Goal: Task Accomplishment & Management: Use online tool/utility

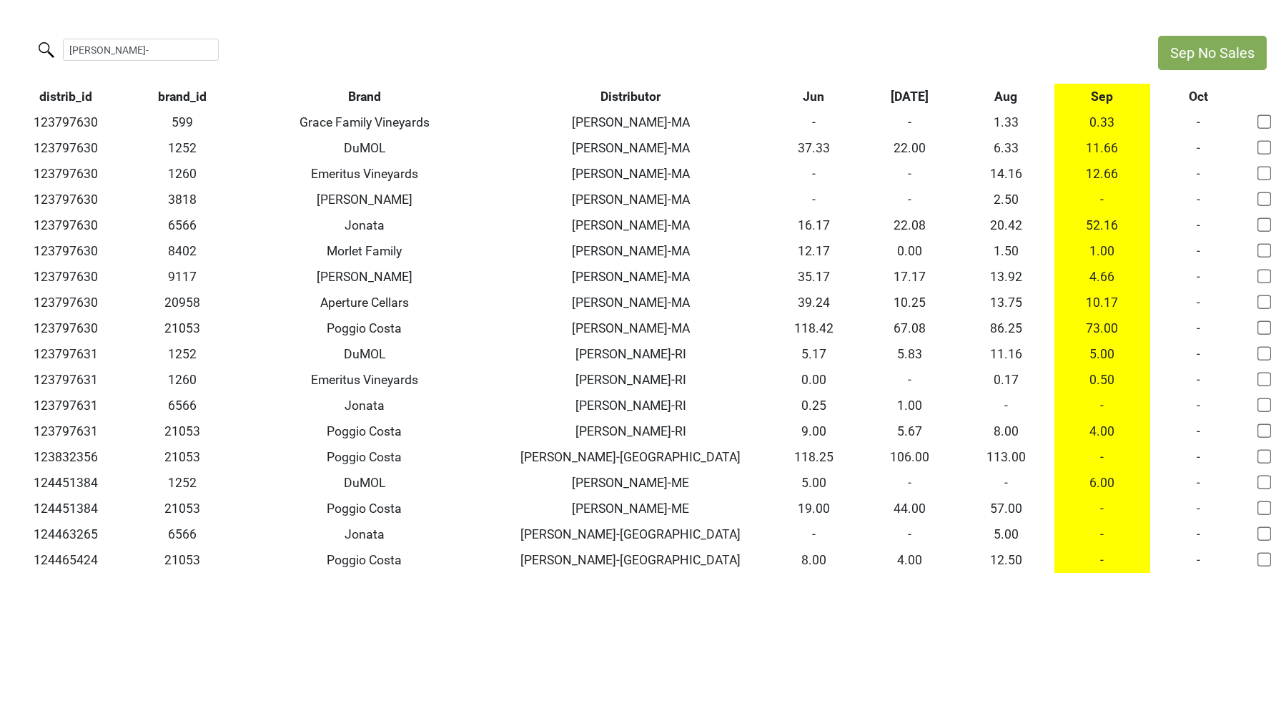
click at [355, 93] on th "Brand" at bounding box center [364, 97] width 263 height 26
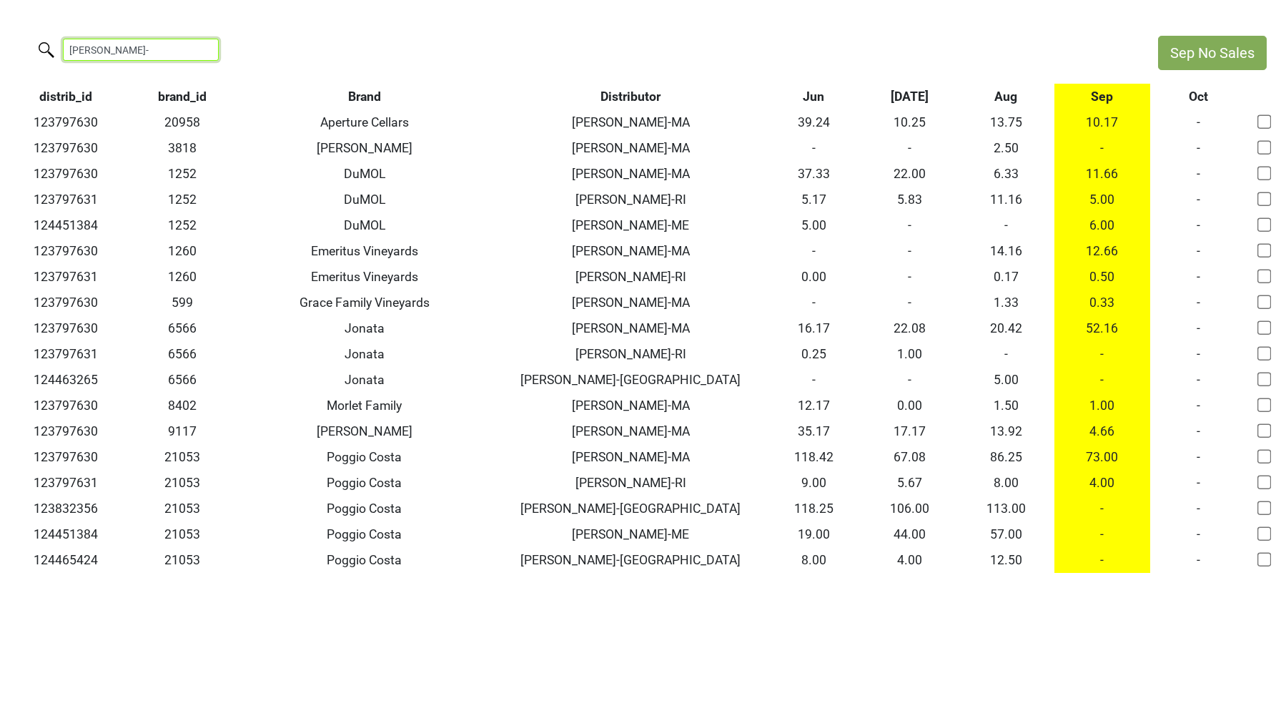
drag, startPoint x: 139, startPoint y: 49, endPoint x: 0, endPoint y: 24, distance: 141.5
click at [0, 26] on html "Sep No Sales walker- distrib_id brand_id Brand Distributor Jun Jul Aug Sep Oct …" at bounding box center [640, 304] width 1281 height 608
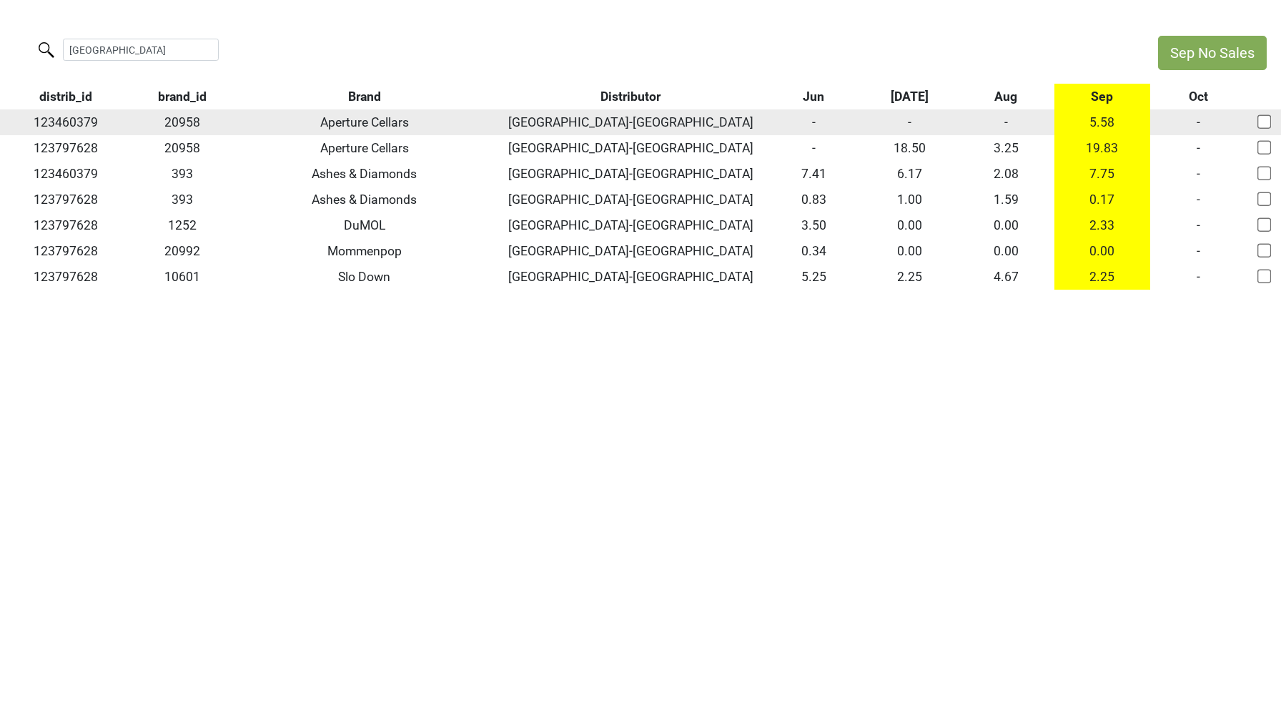
click at [54, 120] on td "123460379" at bounding box center [66, 122] width 132 height 26
copy td "123460379"
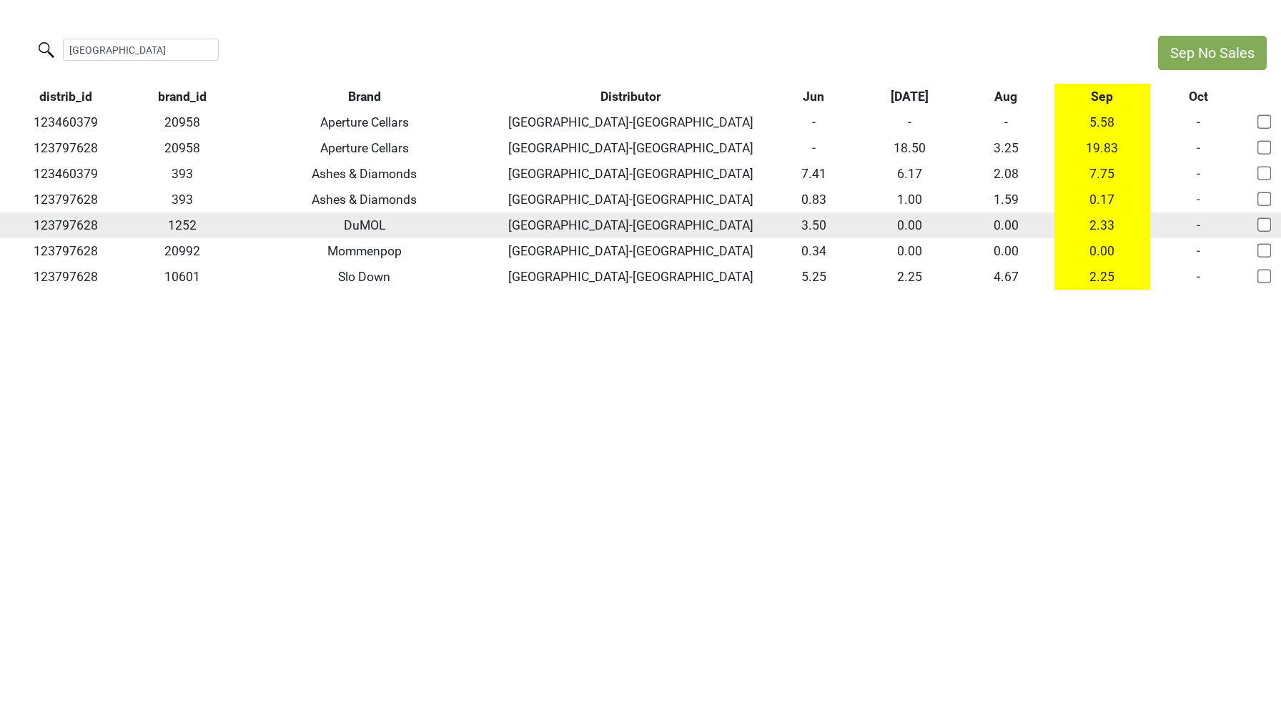
click at [57, 216] on td "123797628" at bounding box center [66, 225] width 132 height 26
copy td "123797628"
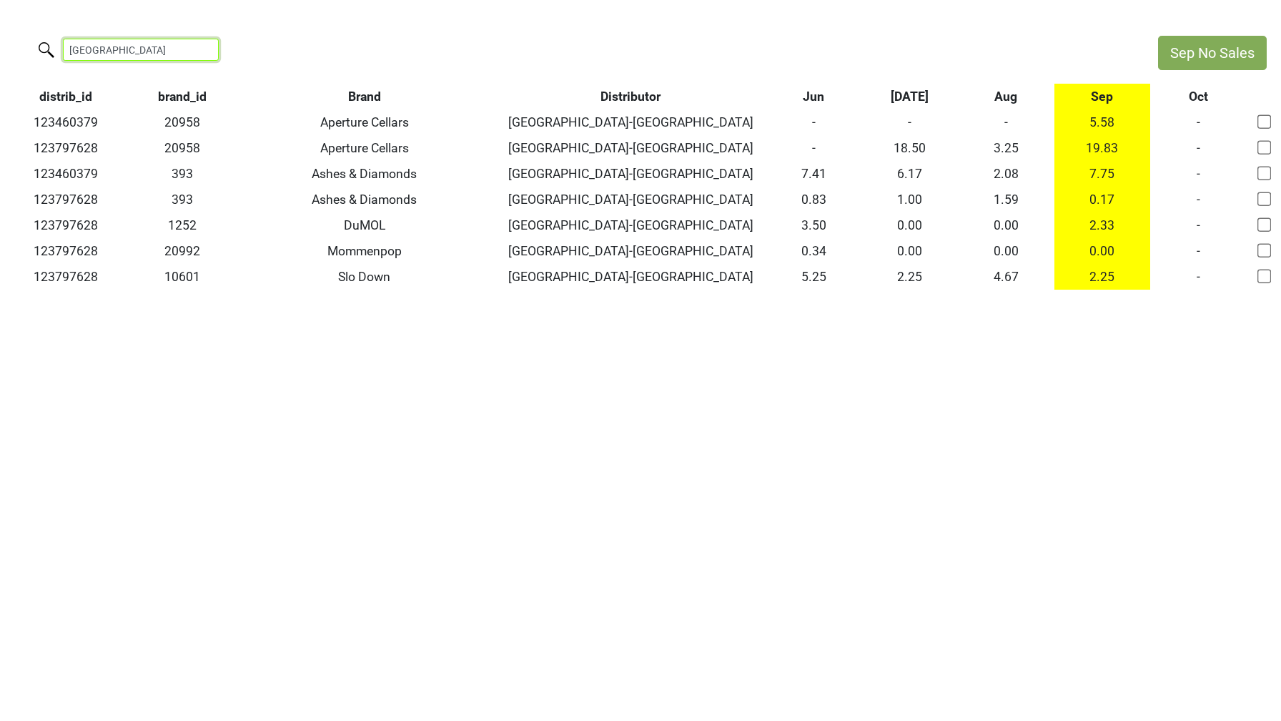
click at [122, 44] on input "heidelberg" at bounding box center [141, 50] width 156 height 22
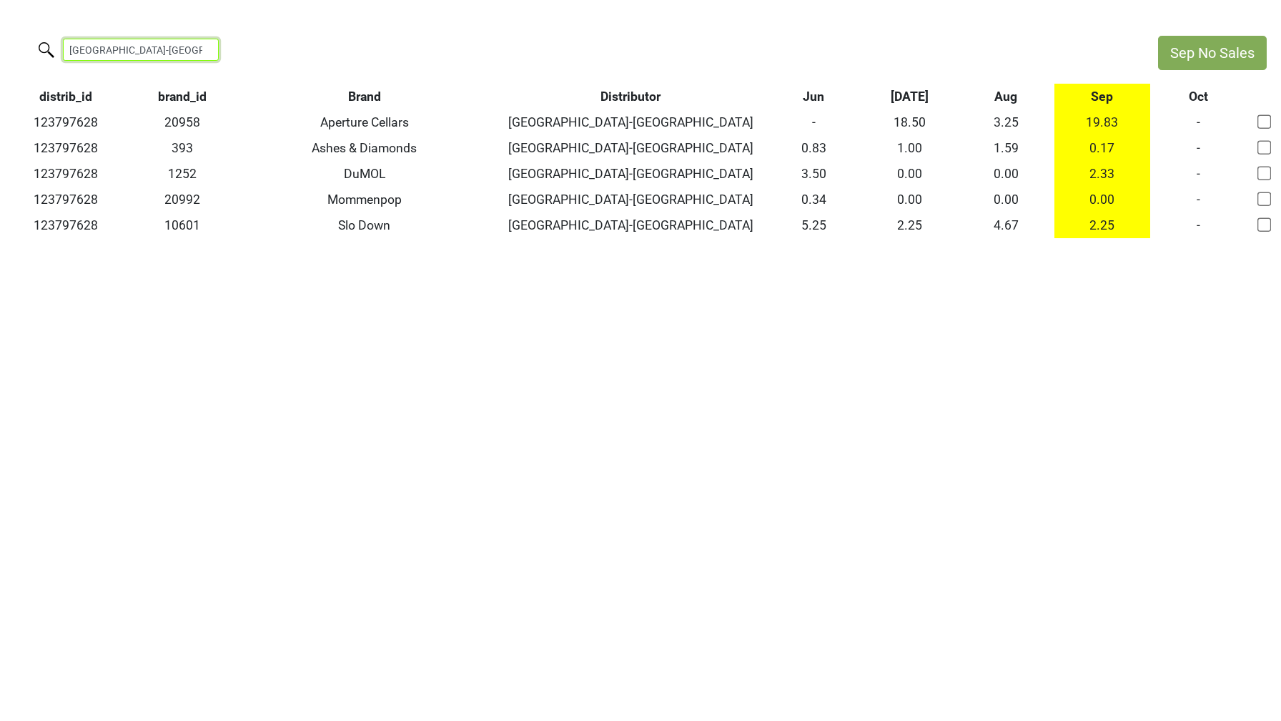
drag, startPoint x: 150, startPoint y: 51, endPoint x: 0, endPoint y: 42, distance: 150.4
click at [0, 42] on div "heidelberg-ky" at bounding box center [572, 51] width 1144 height 31
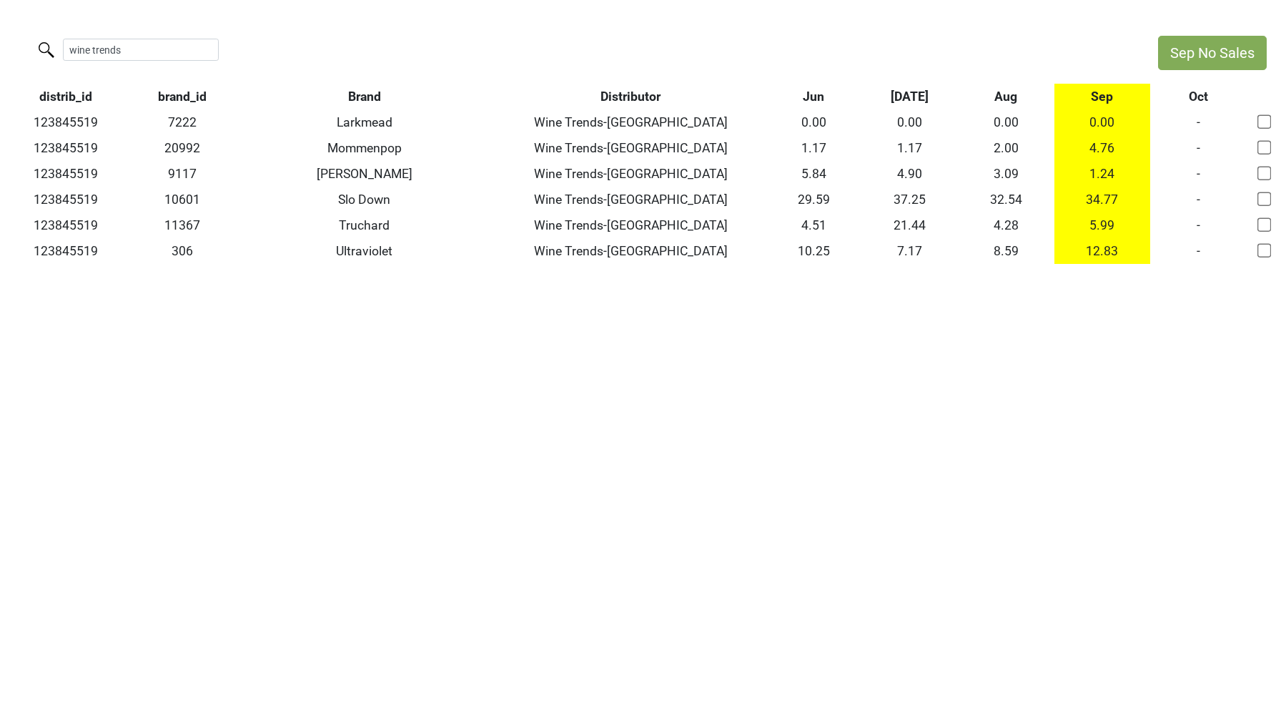
click at [187, 92] on th "brand_id" at bounding box center [183, 97] width 102 height 26
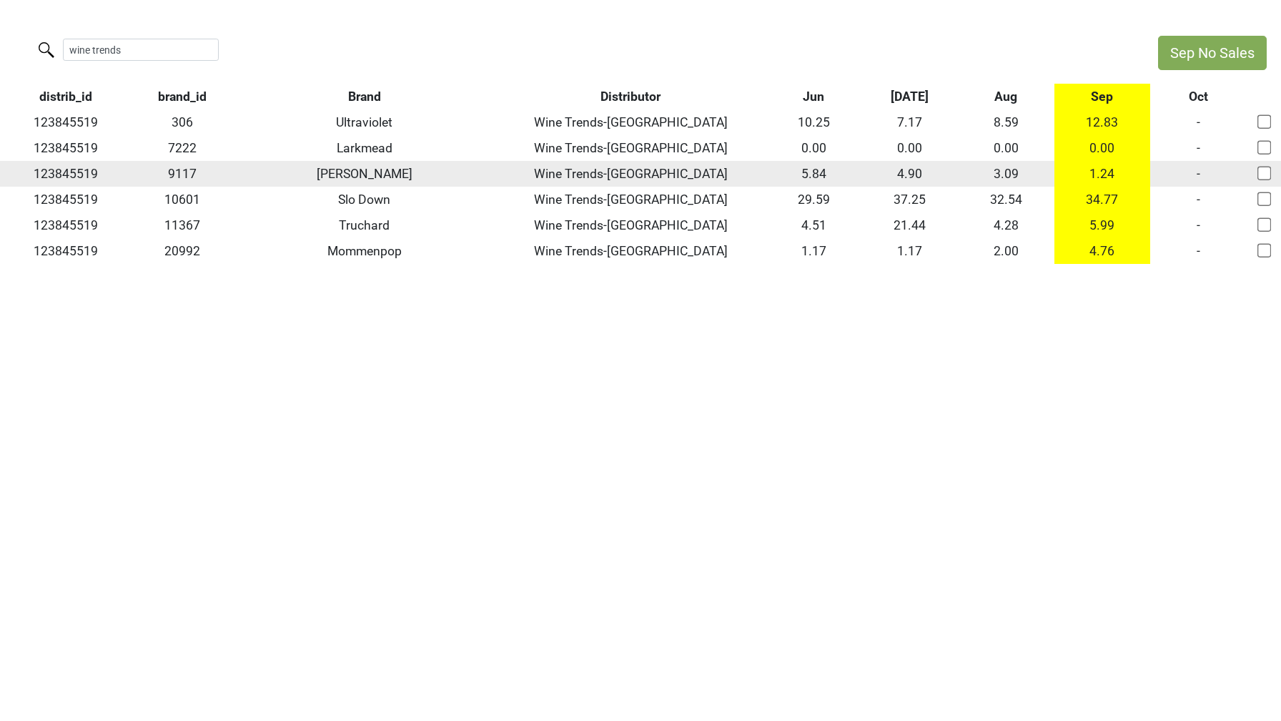
click at [87, 180] on td "123845519" at bounding box center [66, 174] width 132 height 26
copy td "123845519"
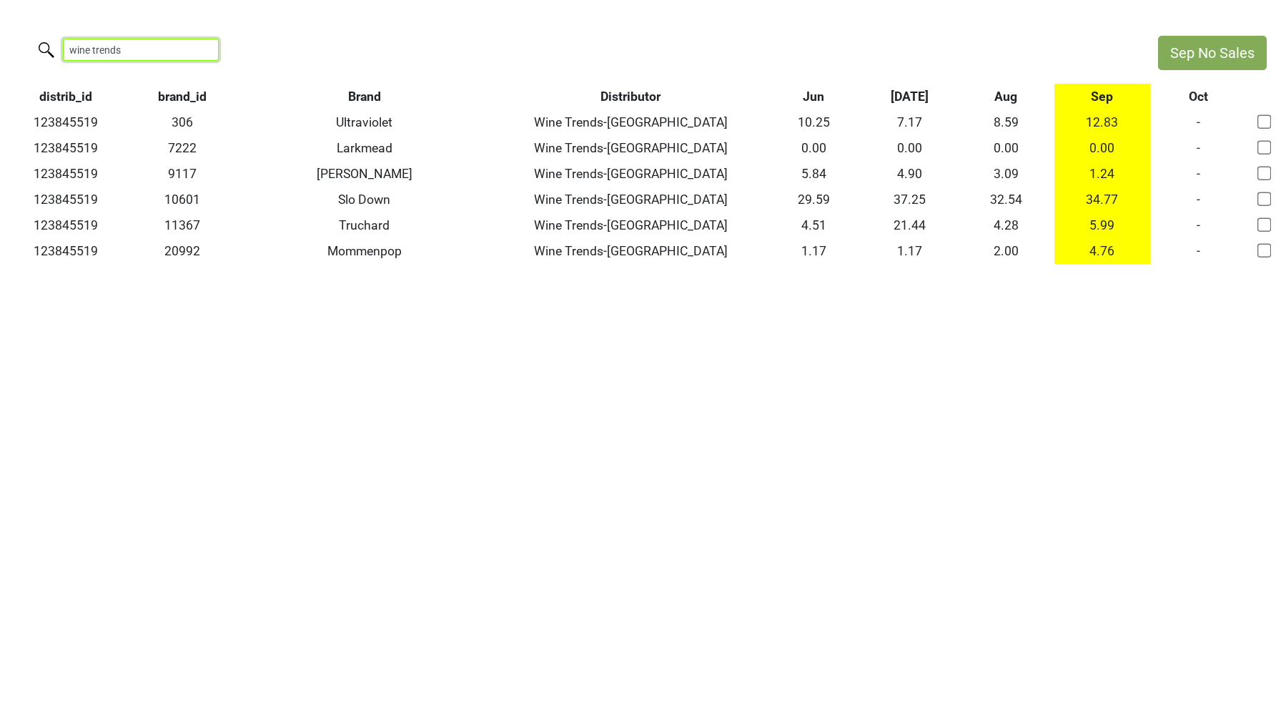
drag, startPoint x: 137, startPoint y: 47, endPoint x: 0, endPoint y: 46, distance: 136.6
click at [0, 46] on div "wine trends" at bounding box center [572, 51] width 1144 height 31
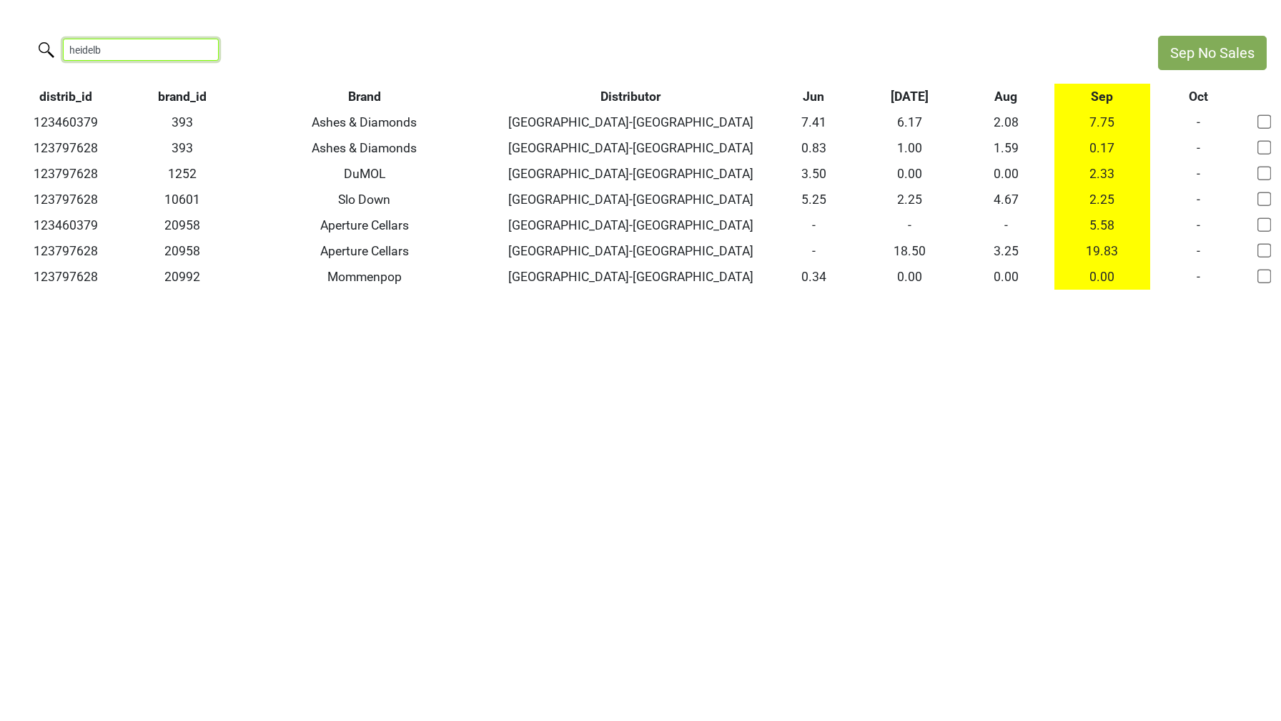
type input "heidelb"
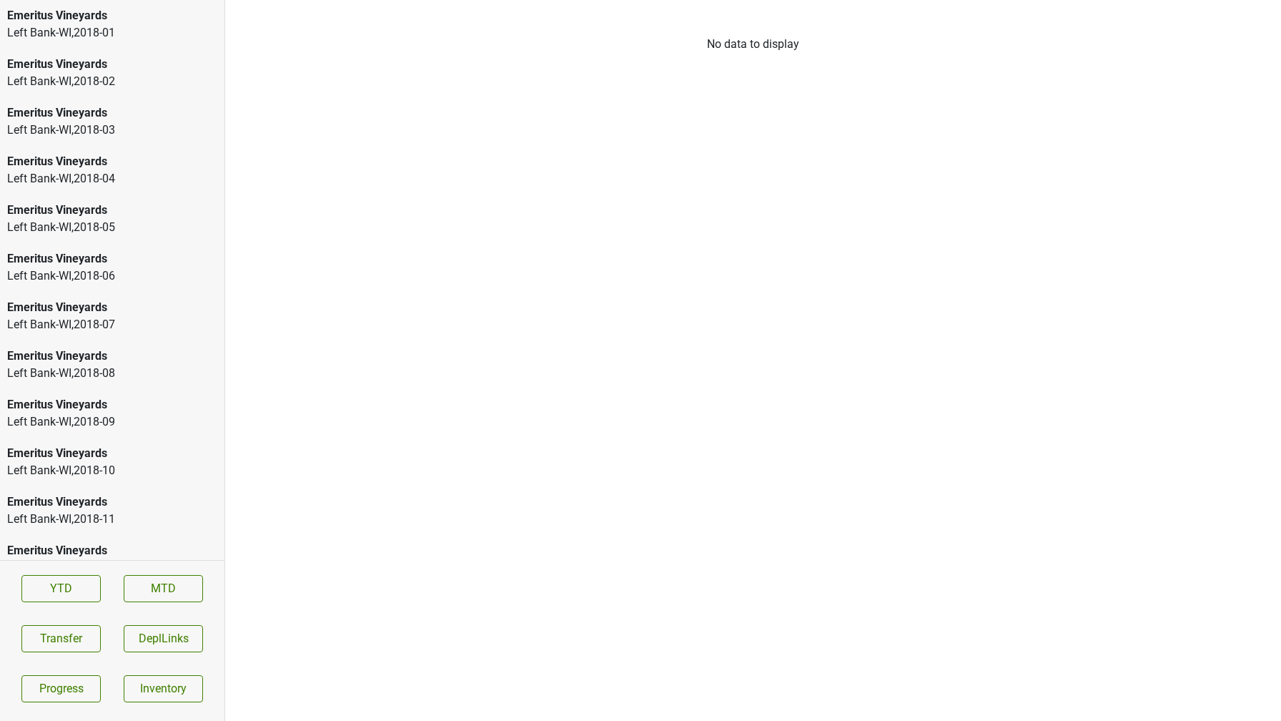
scroll to position [2017, 0]
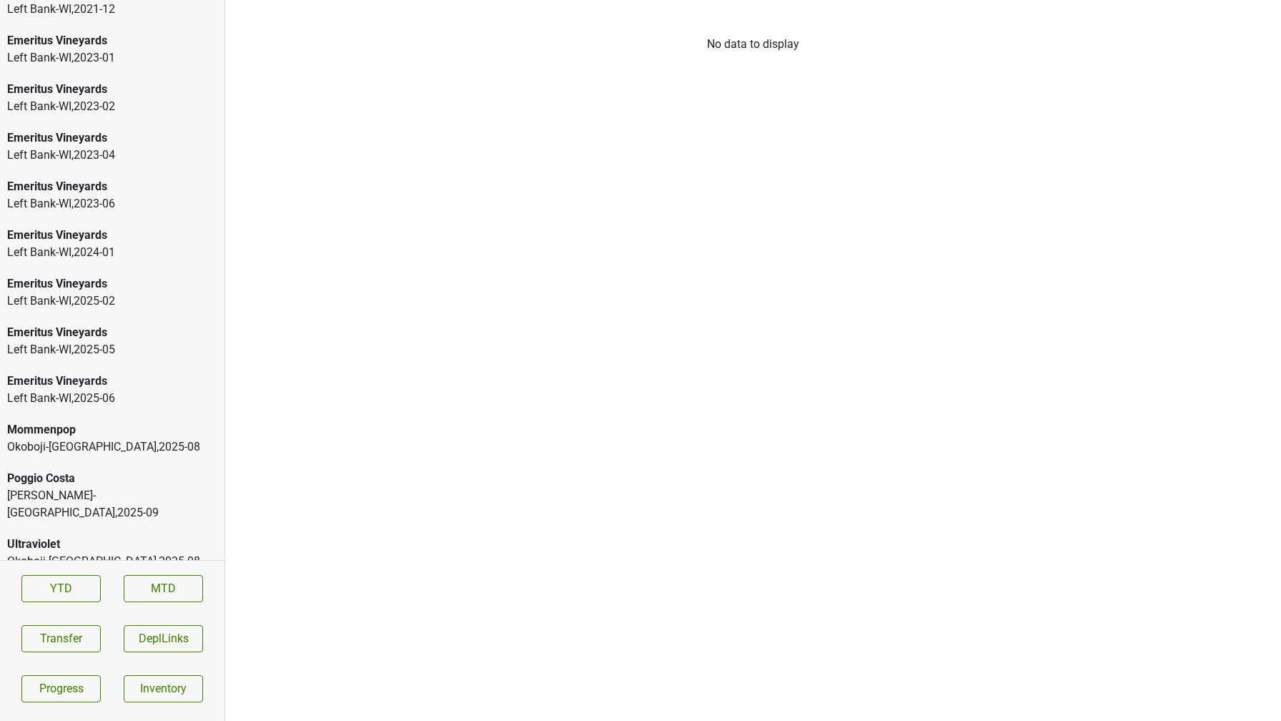
click at [41, 475] on div "Poggio Costa" at bounding box center [112, 478] width 210 height 17
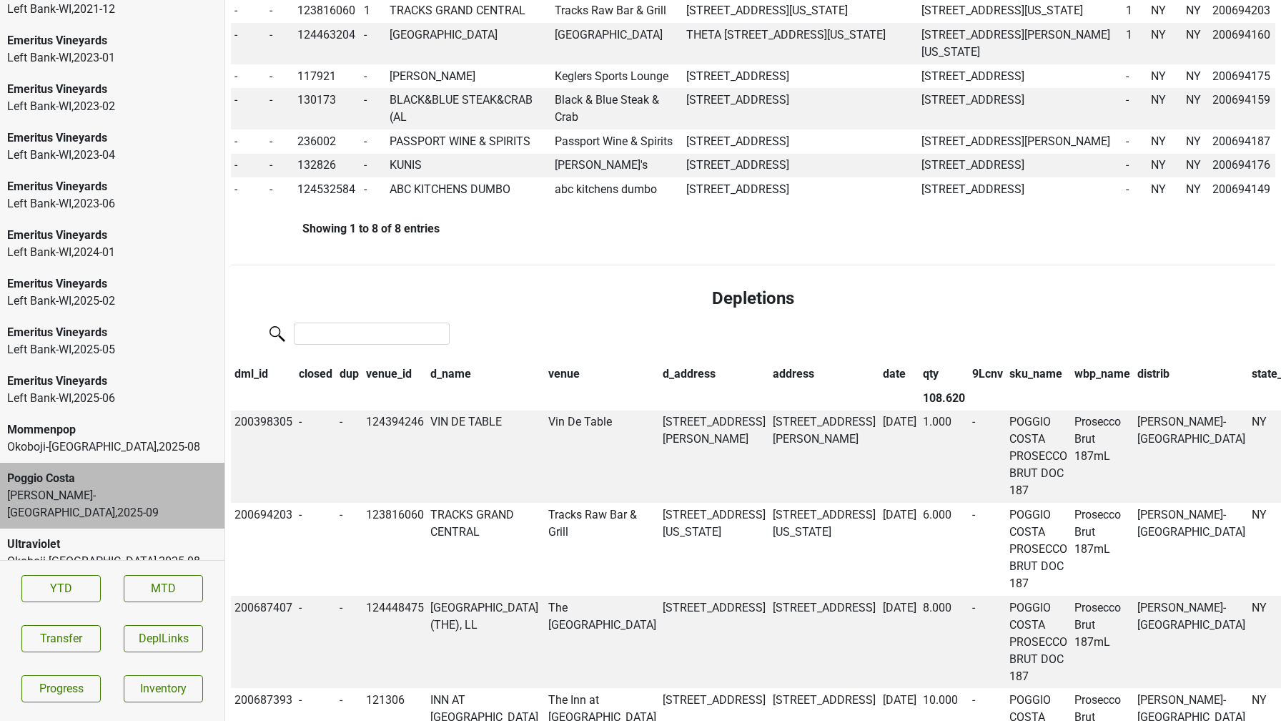
scroll to position [874, 0]
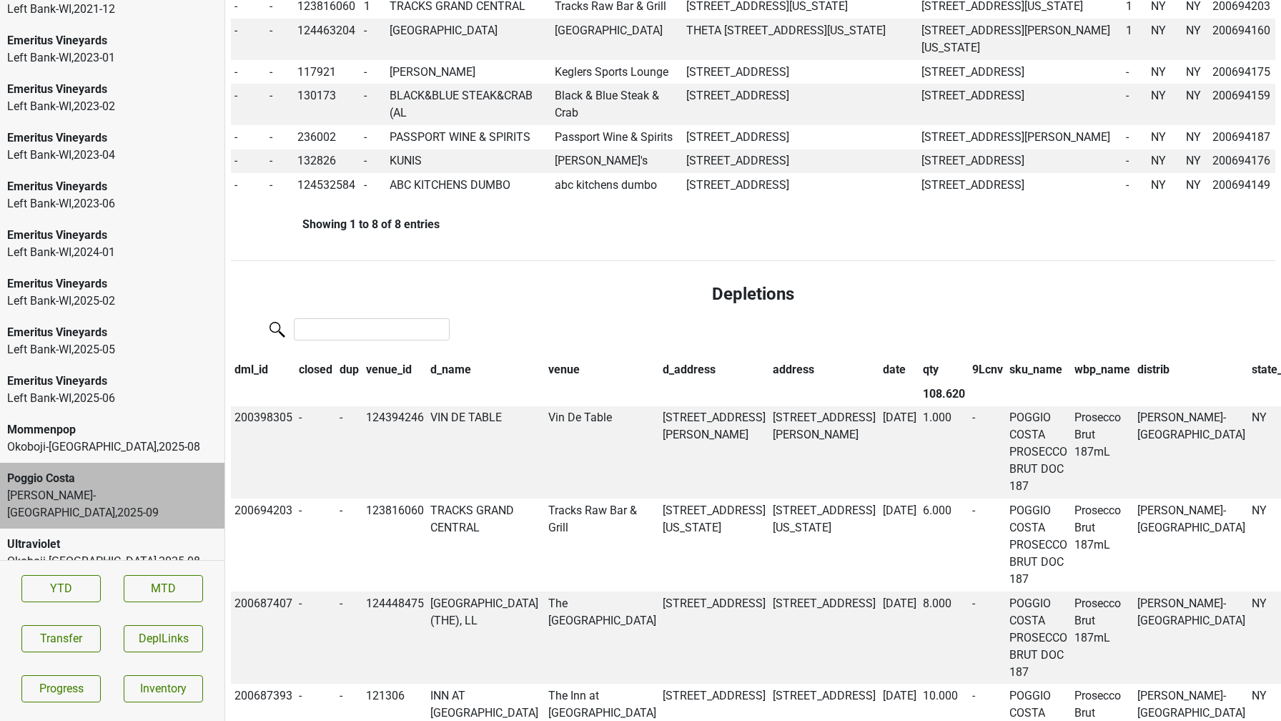
click at [920, 371] on th "qty" at bounding box center [944, 370] width 49 height 24
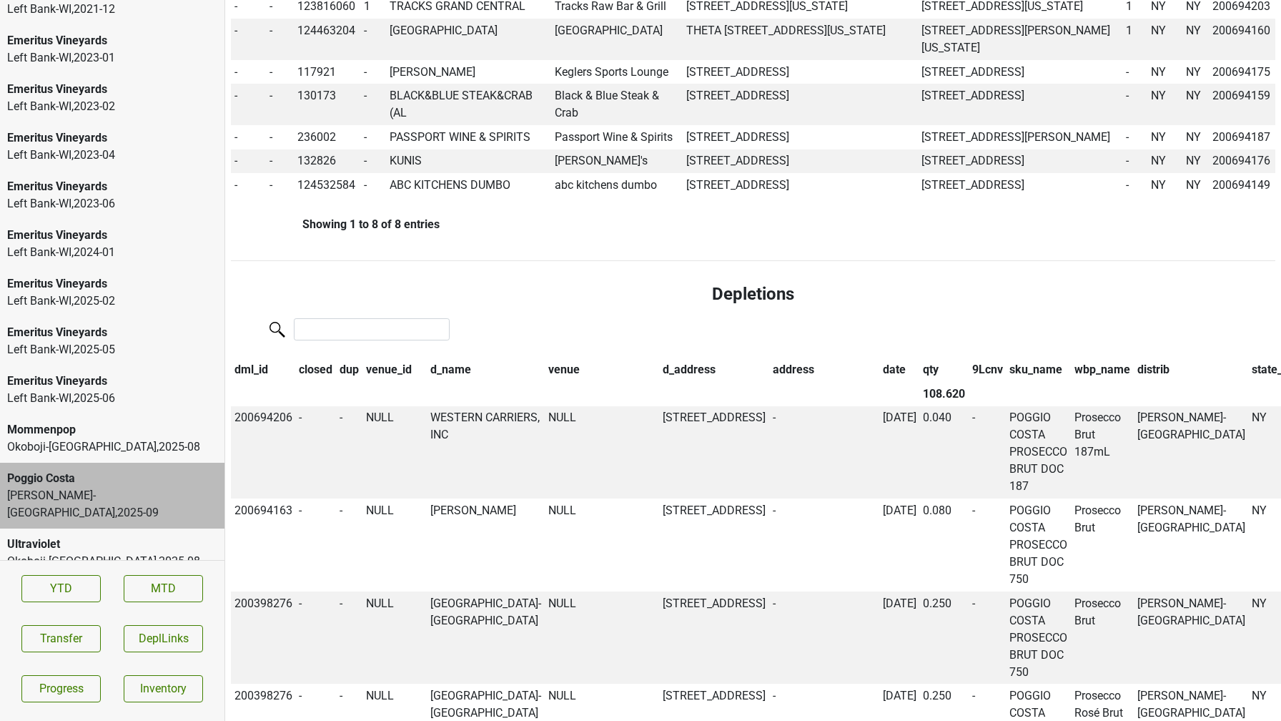
click at [920, 371] on th "qty" at bounding box center [944, 370] width 49 height 24
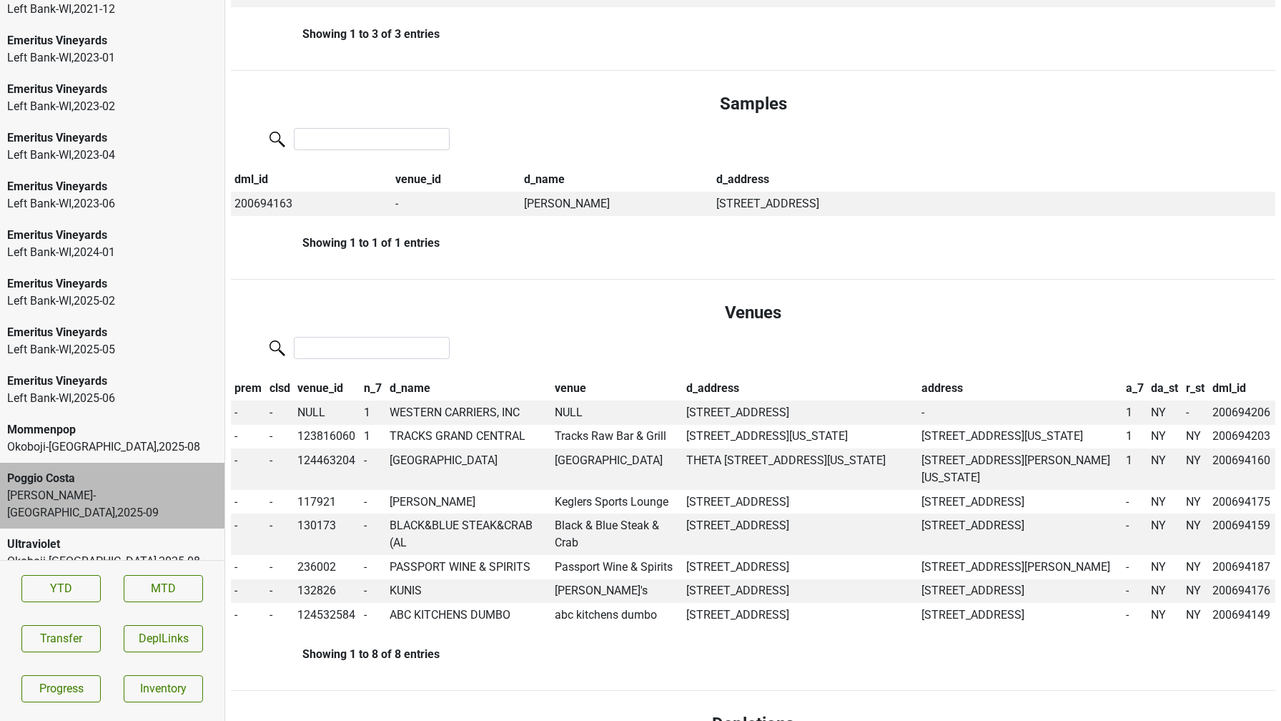
scroll to position [456, 0]
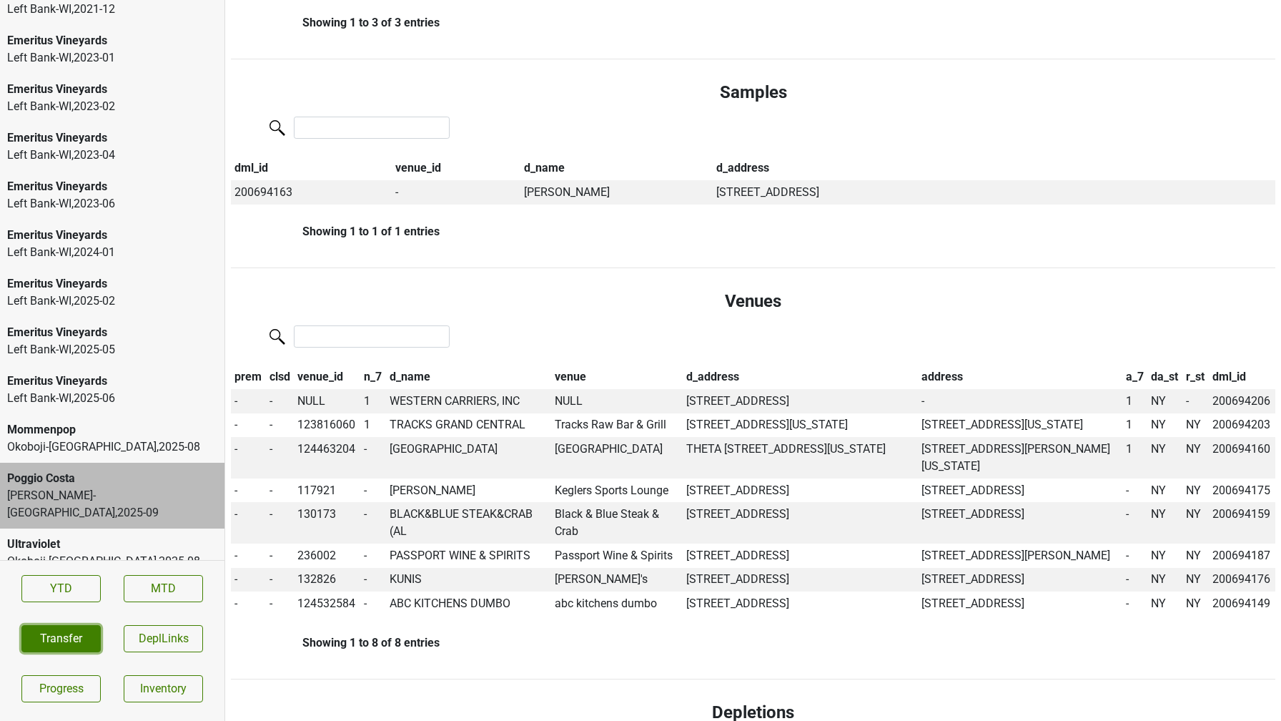
click at [64, 646] on button "Transfer" at bounding box center [60, 638] width 79 height 27
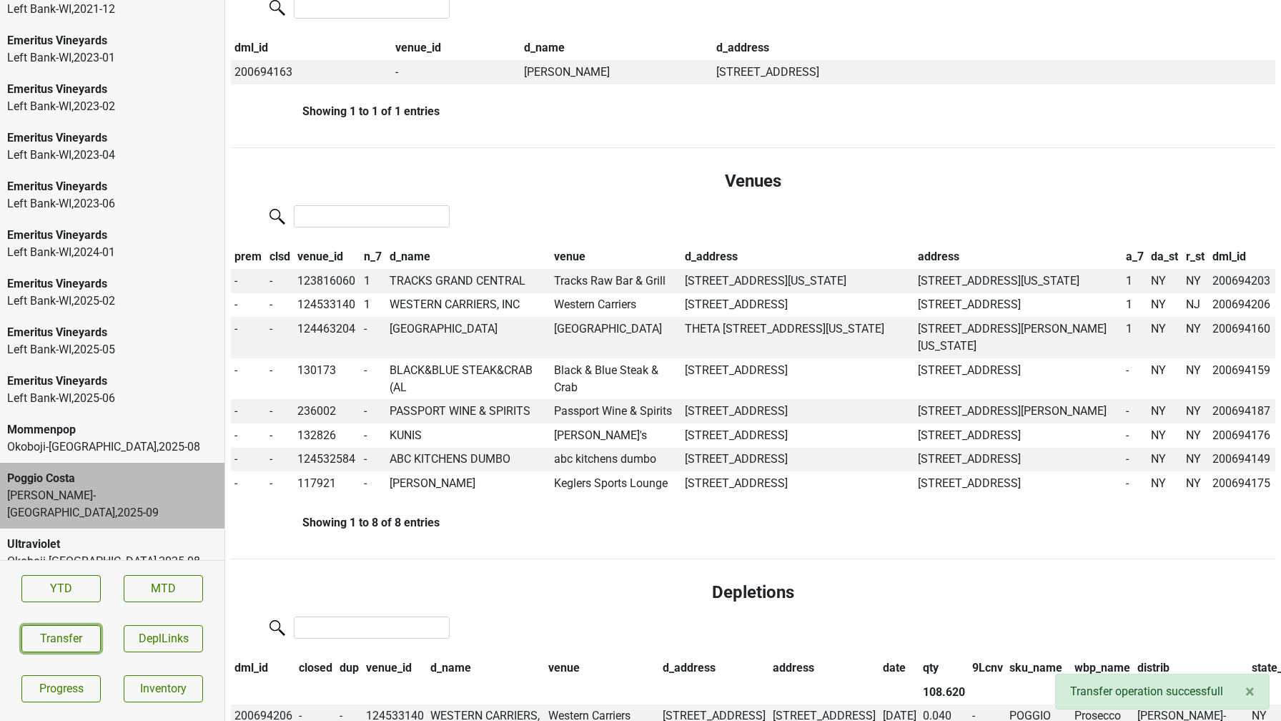
scroll to position [584, 0]
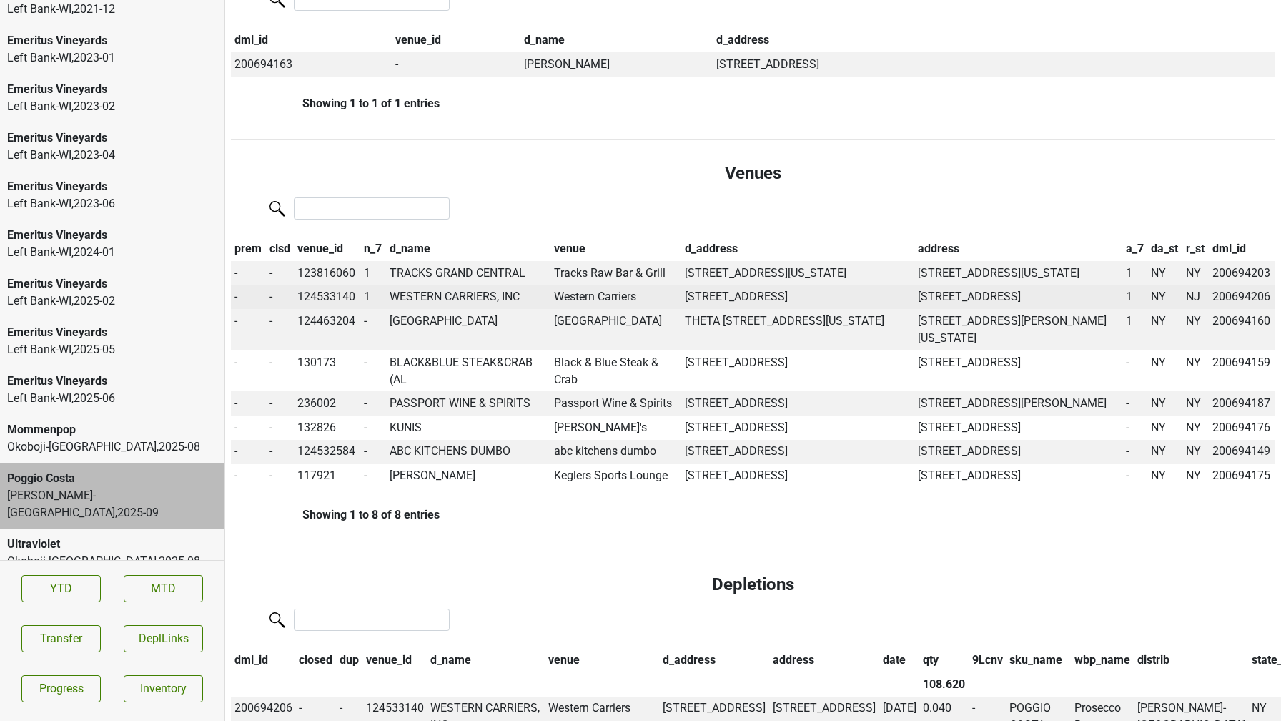
click at [482, 298] on td "WESTERN CARRIERS, INC" at bounding box center [468, 297] width 164 height 24
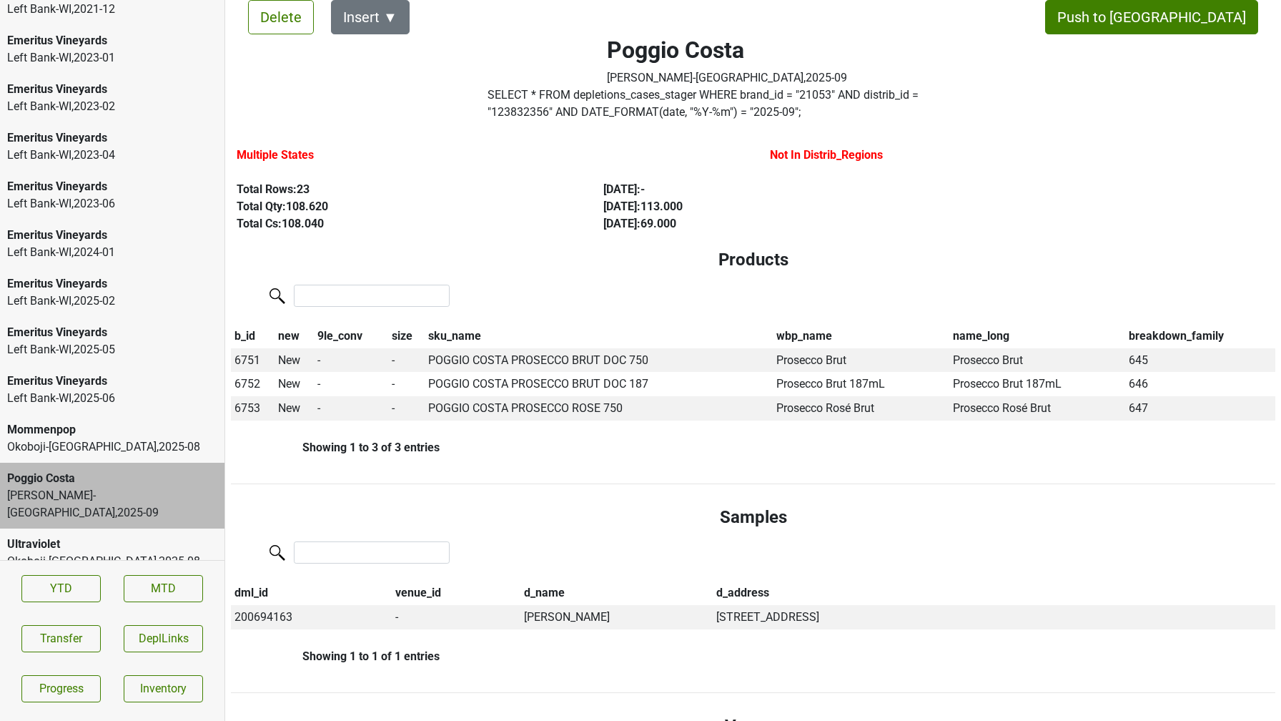
scroll to position [0, 0]
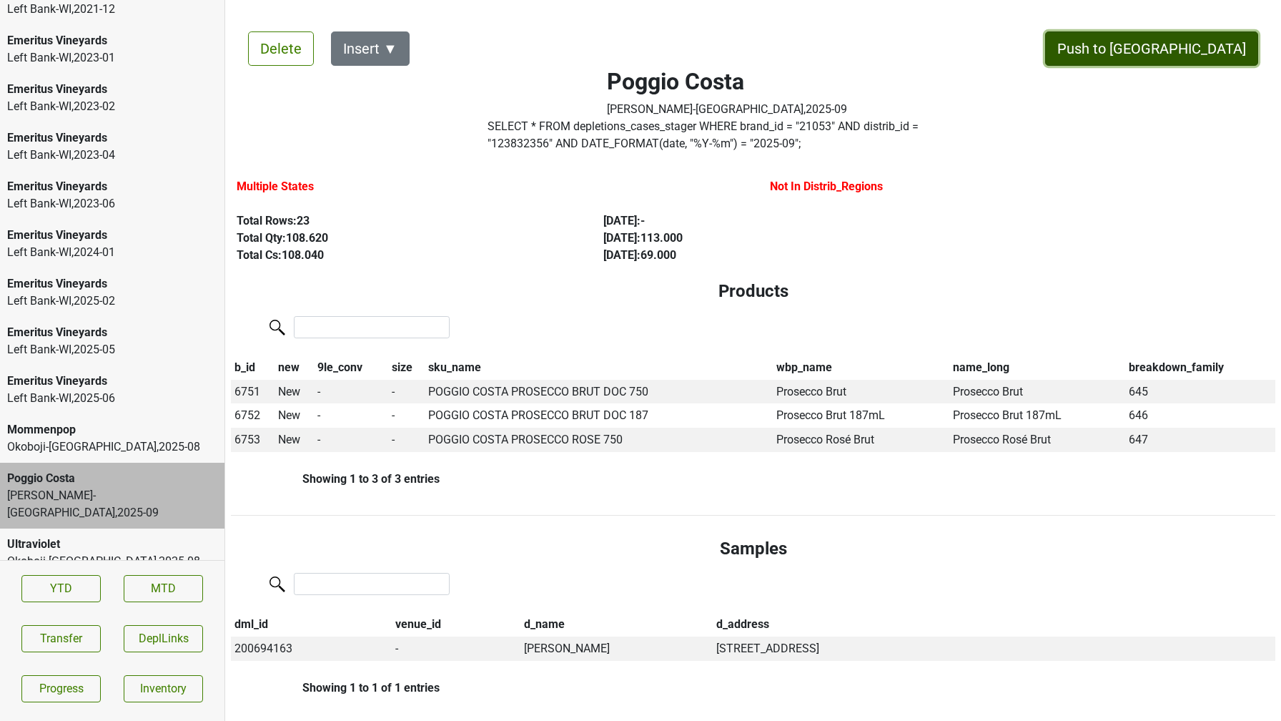
click at [1209, 49] on button "Push to DC" at bounding box center [1151, 48] width 213 height 34
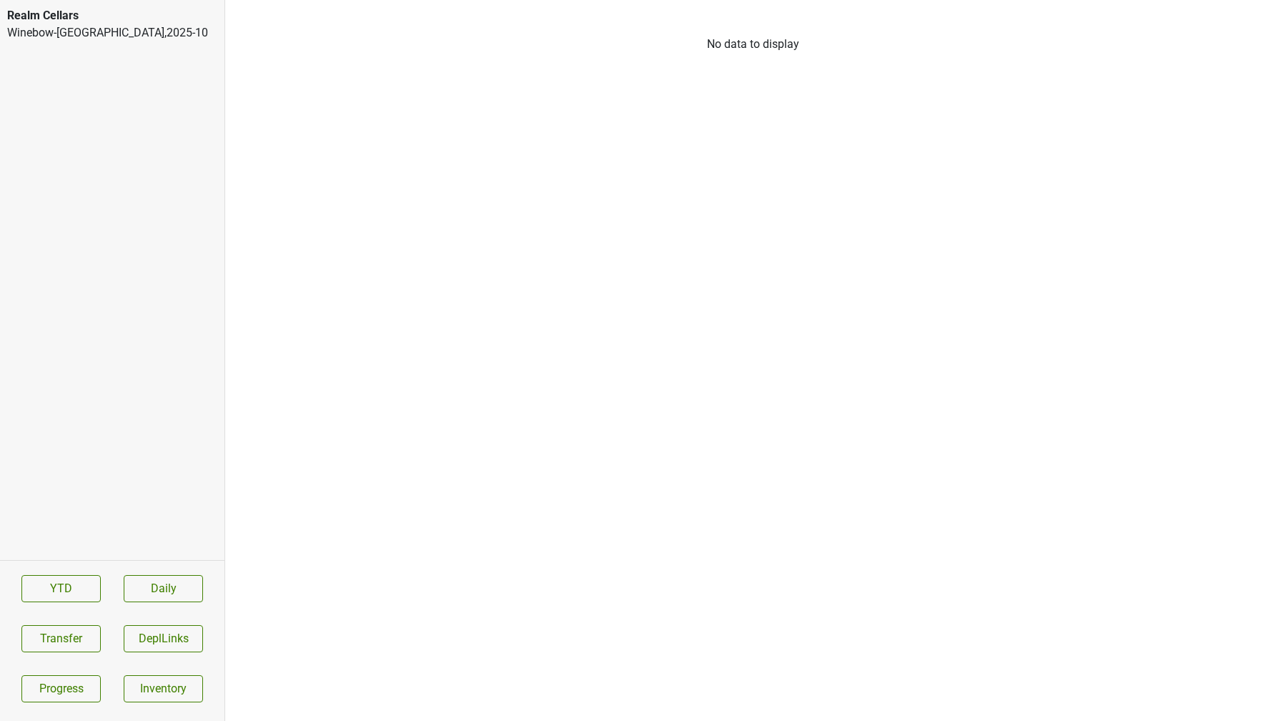
click at [90, 40] on div "Winebow-NJ , 2025 - 10" at bounding box center [112, 32] width 210 height 17
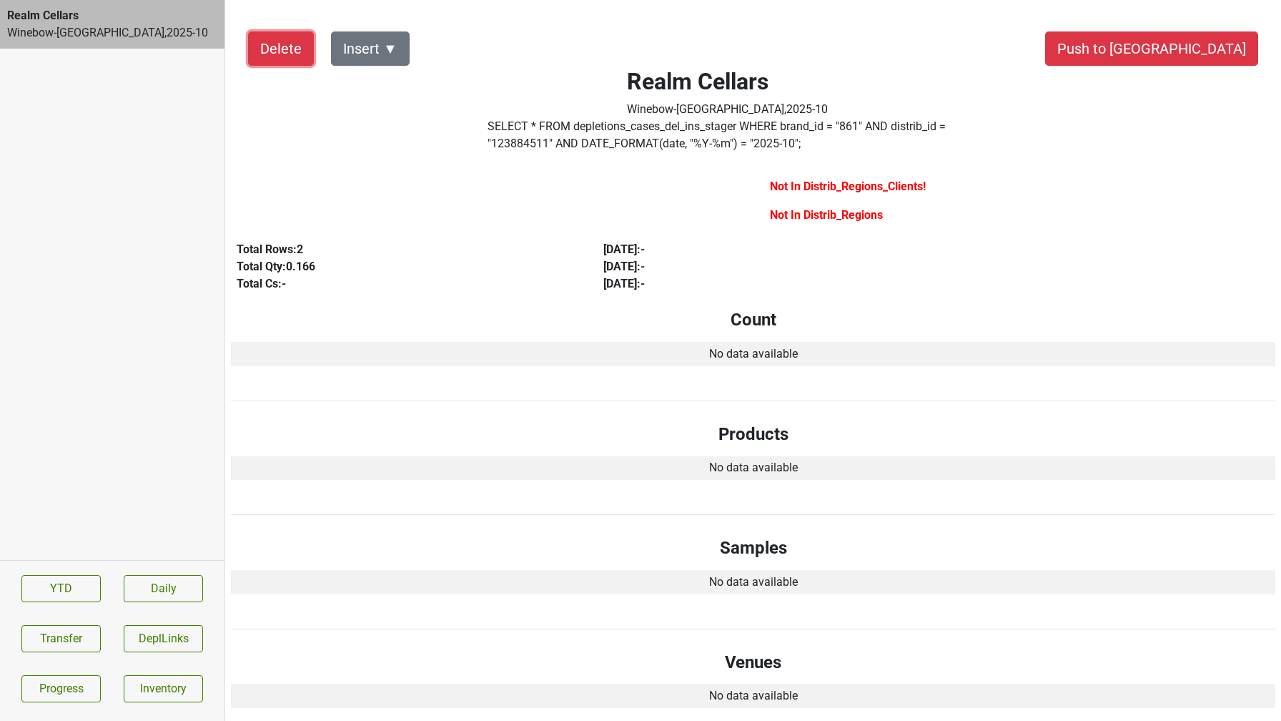
click at [287, 56] on button "Delete" at bounding box center [281, 48] width 66 height 34
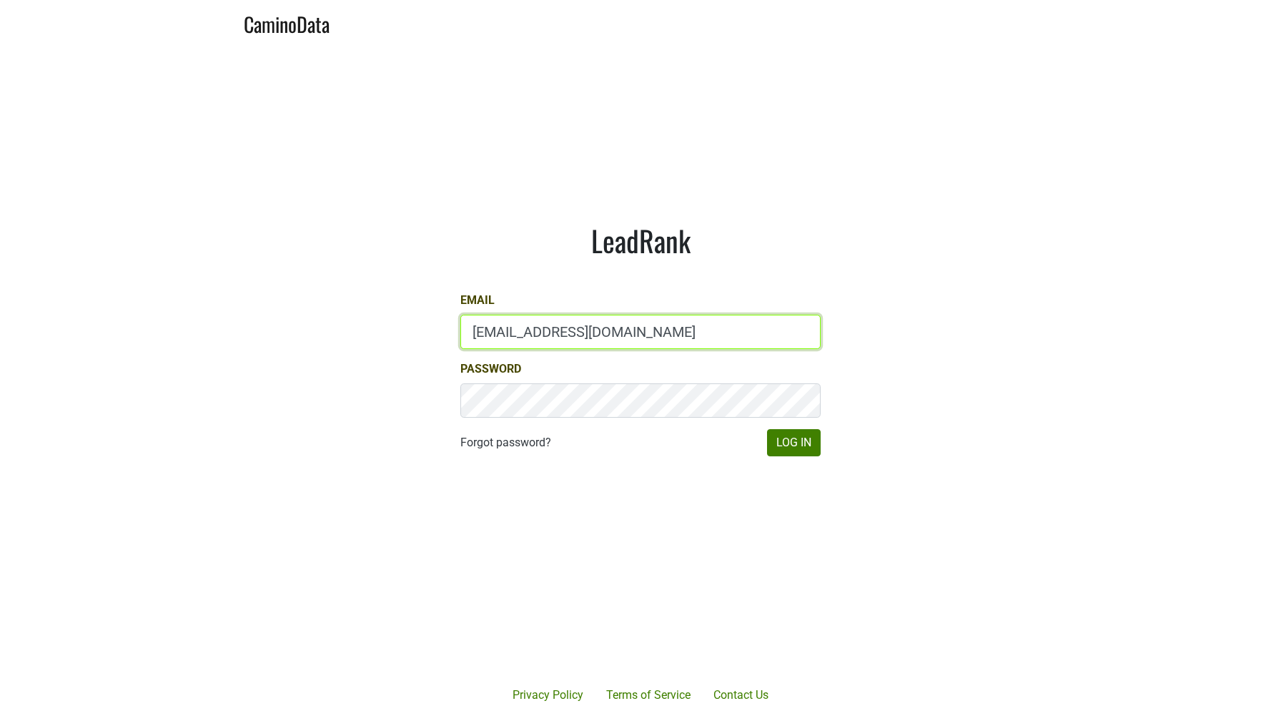
click at [492, 335] on input "lgreen@hundredacre.com" at bounding box center [640, 332] width 360 height 34
paste input "thay@petermichaelwinery"
type input "thay@petermichaelwinery.com"
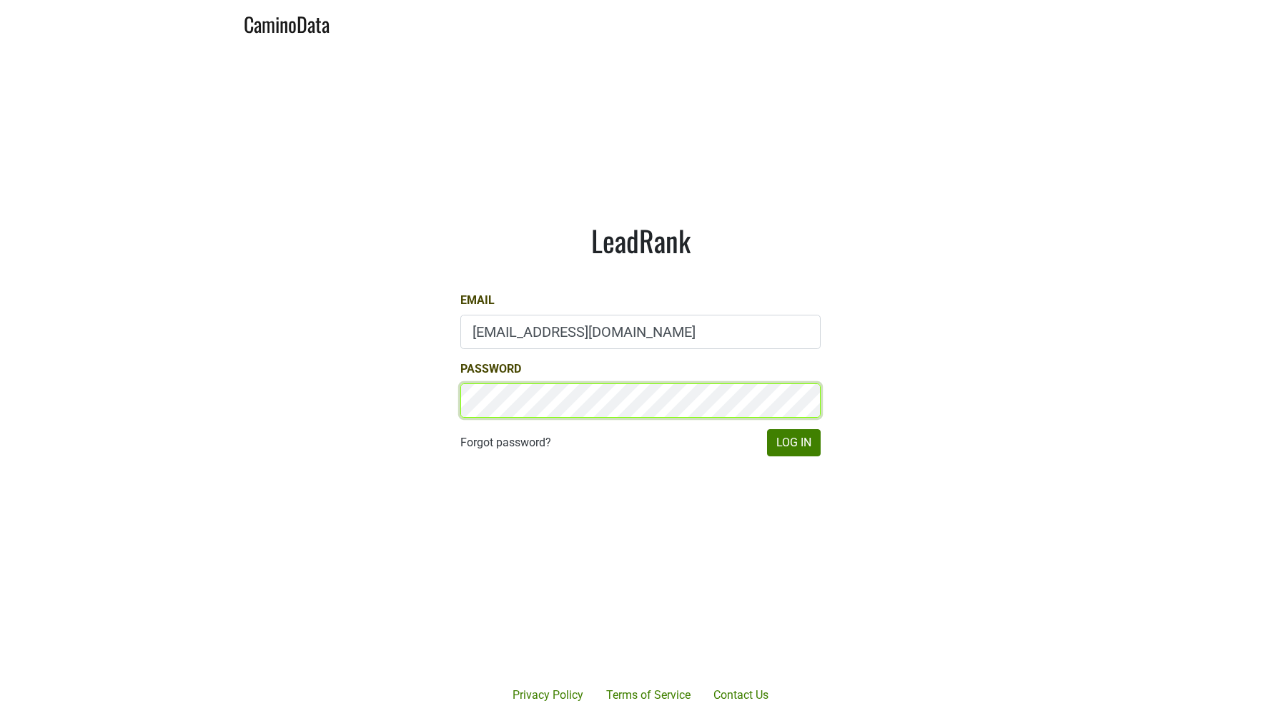
click at [427, 389] on div "LeadRank Email thay@petermichaelwinery.com Password Forgot password? Log In" at bounding box center [640, 340] width 429 height 302
click at [804, 445] on button "Log In" at bounding box center [794, 442] width 54 height 27
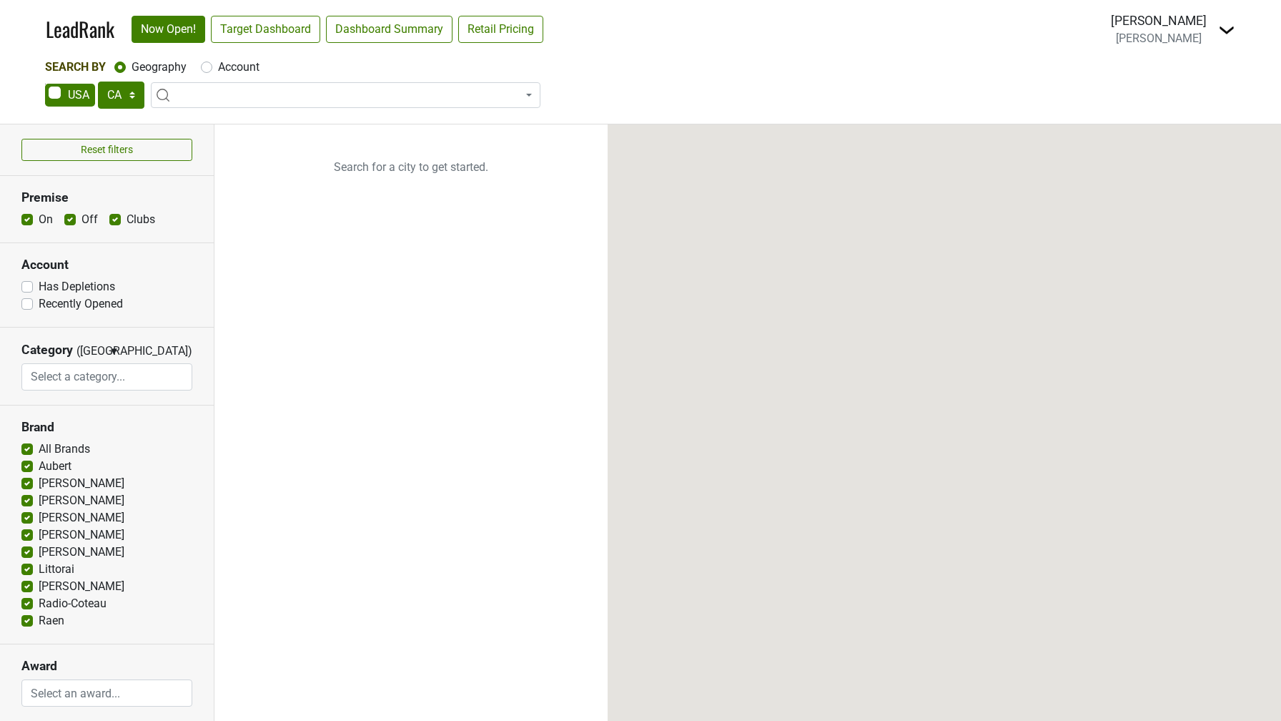
select select "CA"
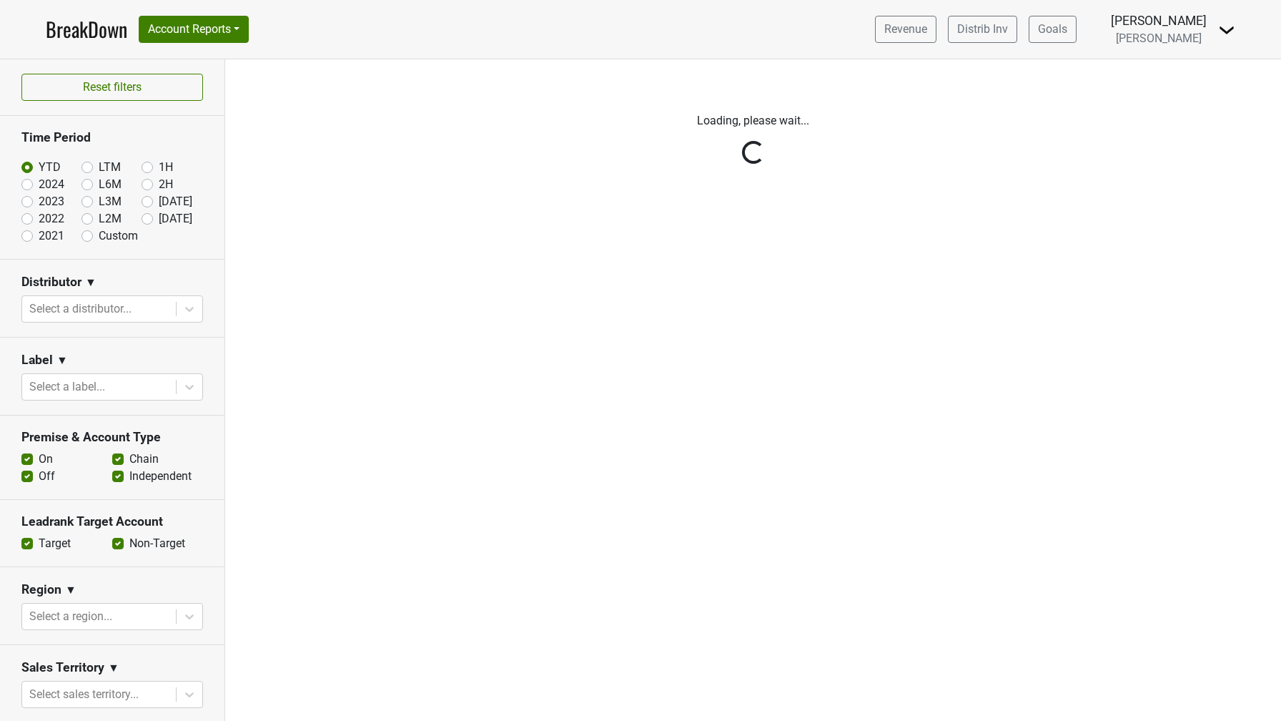
click at [1228, 31] on img at bounding box center [1226, 29] width 17 height 17
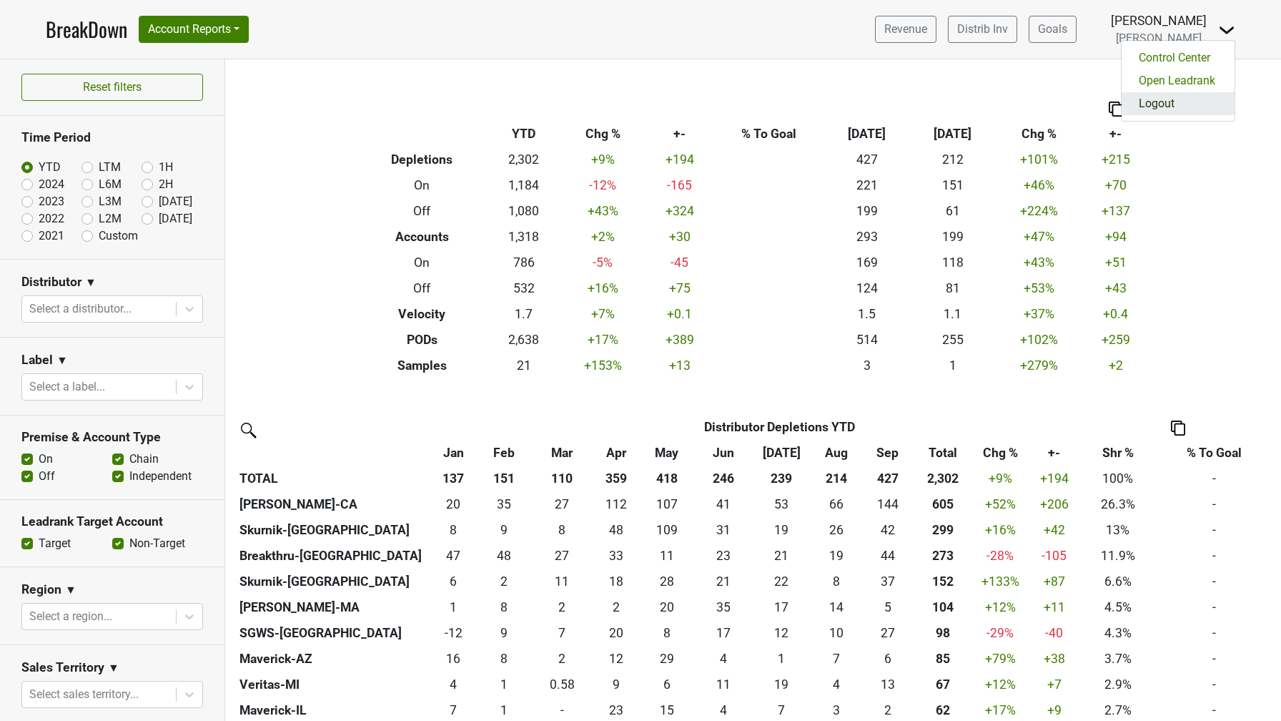
click at [1186, 99] on link "Logout" at bounding box center [1178, 103] width 113 height 23
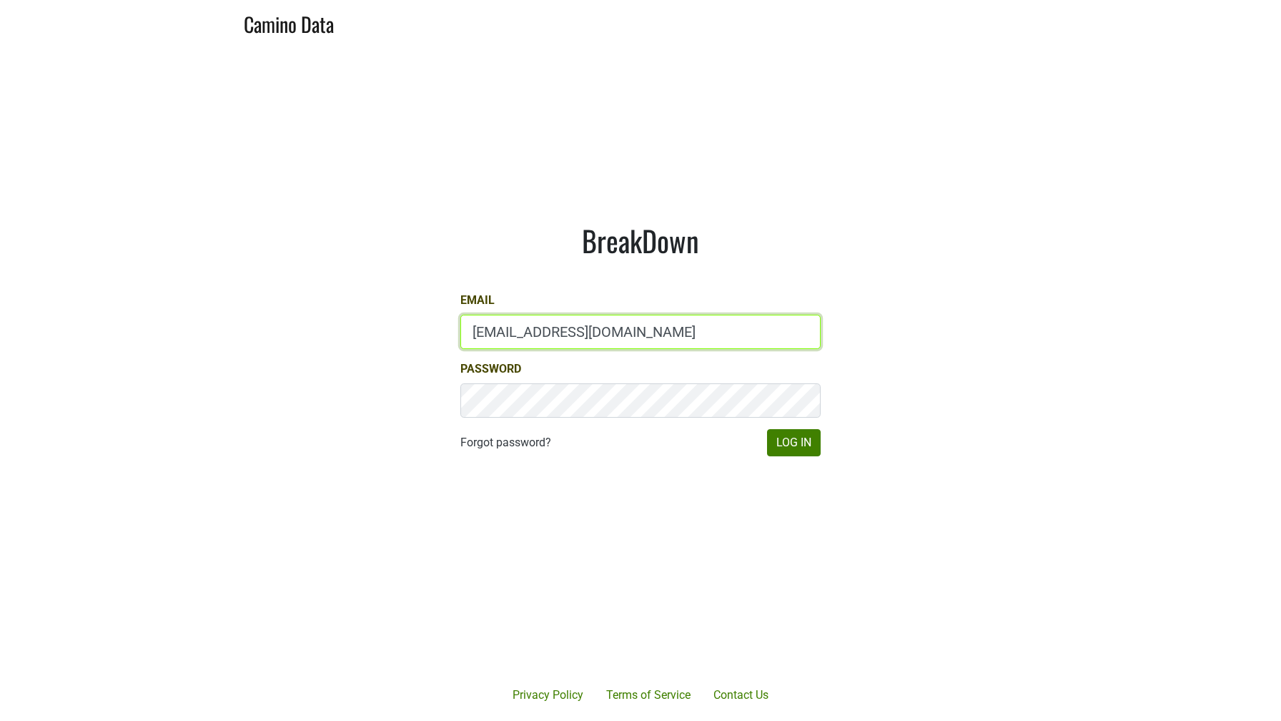
click at [570, 347] on input "[EMAIL_ADDRESS][DOMAIN_NAME]" at bounding box center [640, 332] width 360 height 34
click at [569, 338] on input "[EMAIL_ADDRESS][DOMAIN_NAME]" at bounding box center [640, 332] width 360 height 34
type input "[PERSON_NAME][EMAIL_ADDRESS][DOMAIN_NAME]"
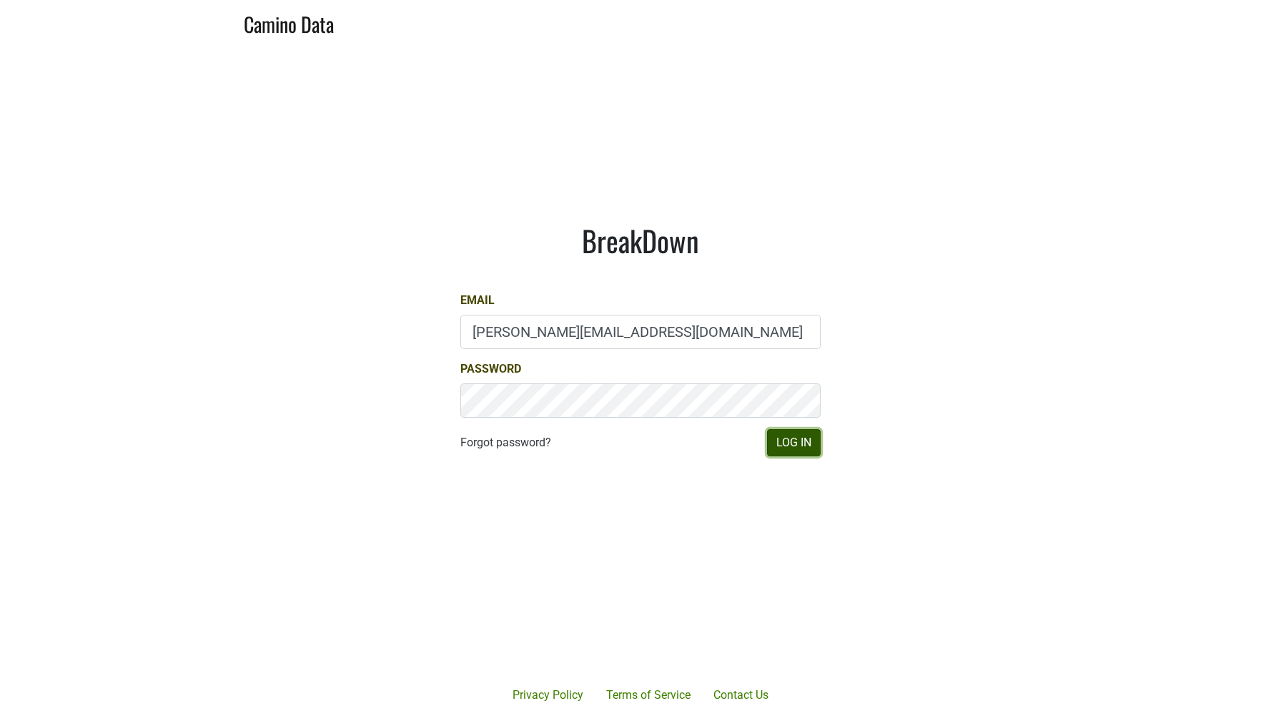
click at [770, 438] on button "Log In" at bounding box center [794, 442] width 54 height 27
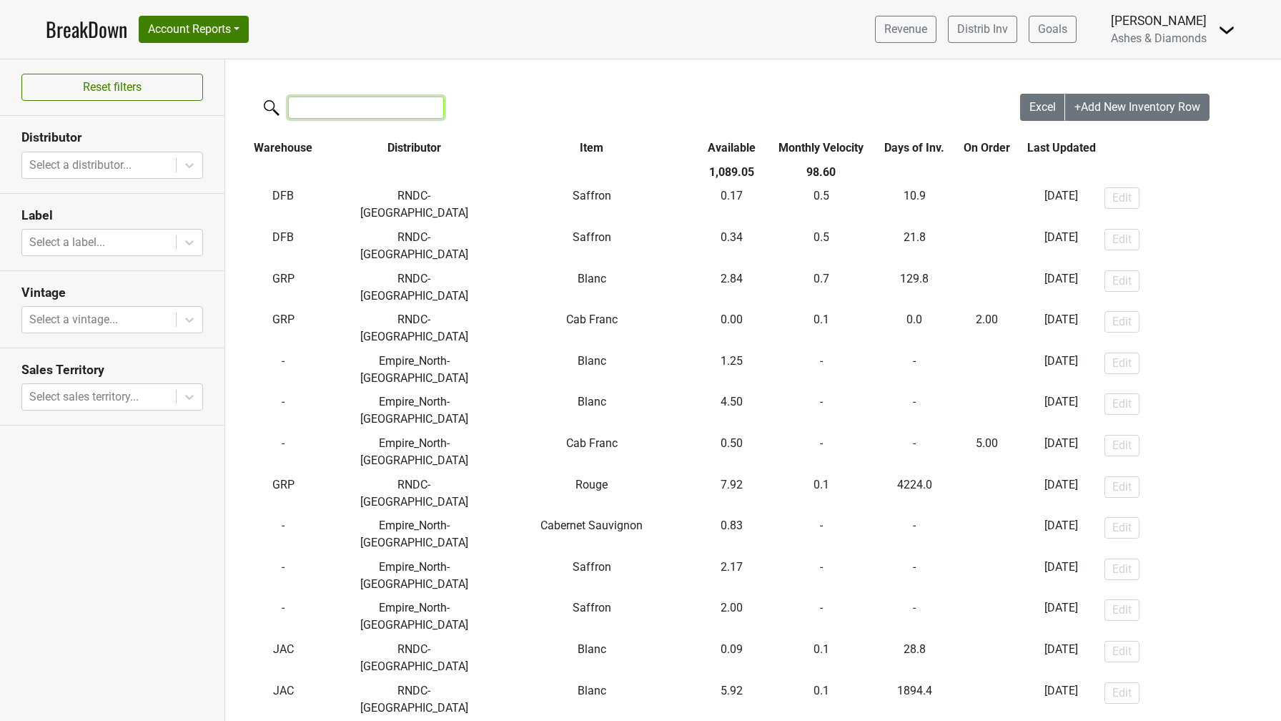
click at [392, 109] on input "search" at bounding box center [366, 108] width 156 height 22
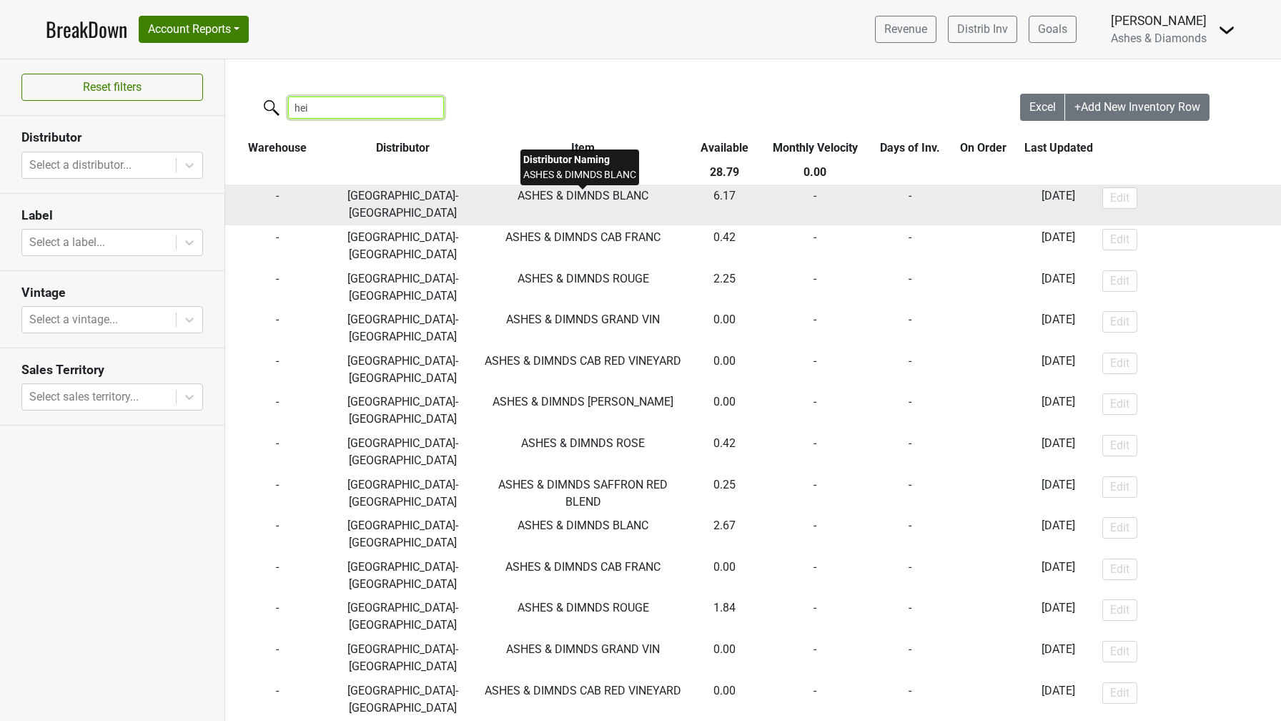
type input "hei"
